Goal: Task Accomplishment & Management: Manage account settings

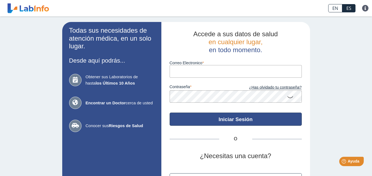
type input "[EMAIL_ADDRESS][DOMAIN_NAME]"
click at [227, 118] on button "Iniciar Sesión" at bounding box center [235, 119] width 132 height 13
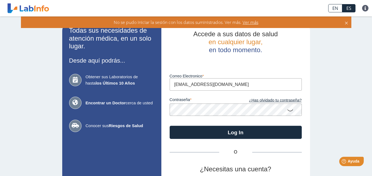
click at [323, 120] on div "Todas sus necesidades de atención médica, en un solo lugar. Desde aquí podrás..…" at bounding box center [186, 122] width 372 height 210
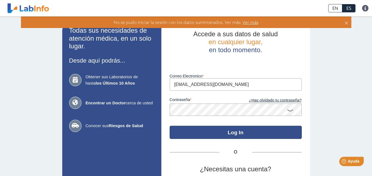
click at [244, 131] on button "Log In" at bounding box center [235, 132] width 132 height 13
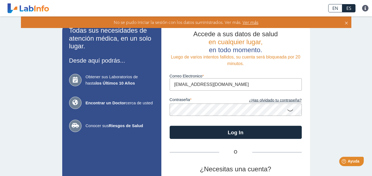
click at [348, 24] on div "No se pudo iniciar la sesión con los datos suministrados. Ver más. Ver más" at bounding box center [186, 23] width 330 height 12
click at [346, 23] on icon at bounding box center [346, 22] width 4 height 6
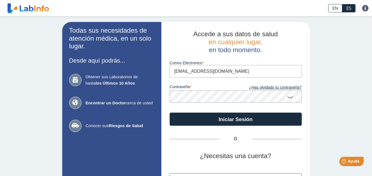
type input "[EMAIL_ADDRESS][DOMAIN_NAME]"
click at [315, 105] on div "Todas sus necesidades de atención médica, en un solo lugar. Desde aquí podrás..…" at bounding box center [186, 115] width 372 height 197
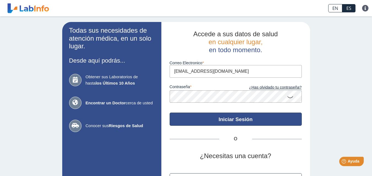
click at [232, 122] on button "Iniciar Sesión" at bounding box center [235, 119] width 132 height 13
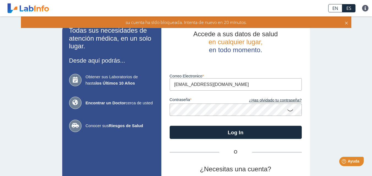
click at [347, 21] on icon at bounding box center [346, 22] width 4 height 6
